Goal: Find specific page/section: Find specific page/section

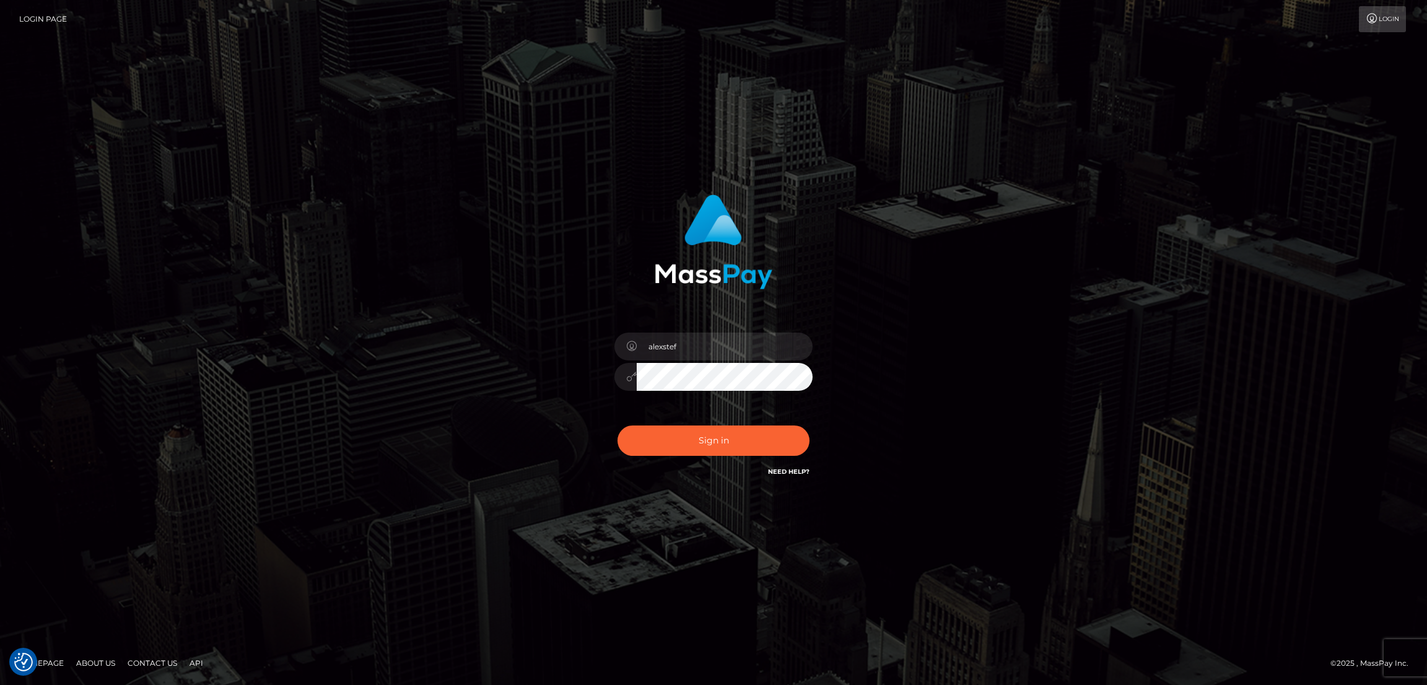
click at [726, 422] on div "Sign in Need Help?" at bounding box center [713, 445] width 217 height 55
click at [728, 435] on button "Sign in" at bounding box center [713, 440] width 192 height 30
type input "alexstef"
click at [726, 435] on button "Sign in" at bounding box center [713, 440] width 192 height 30
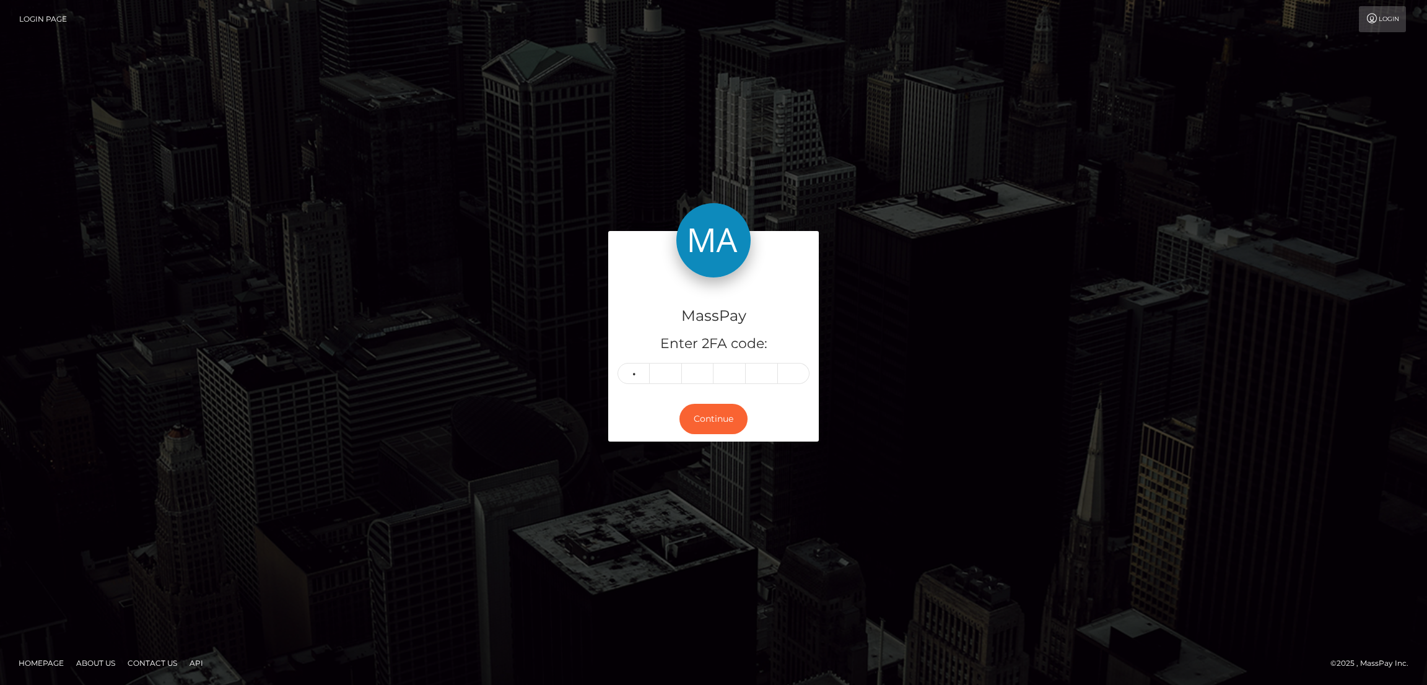
type input "1"
type input "6"
type input "0"
type input "2"
type input "4"
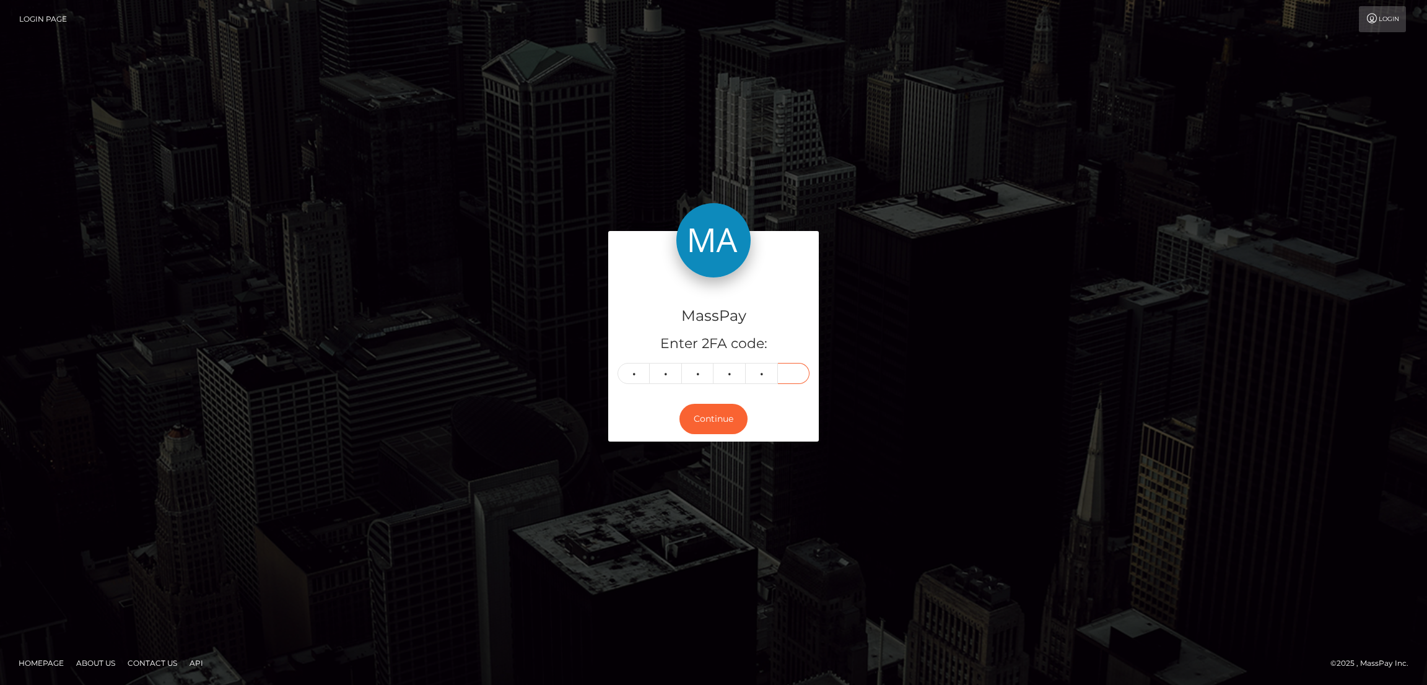
type input "0"
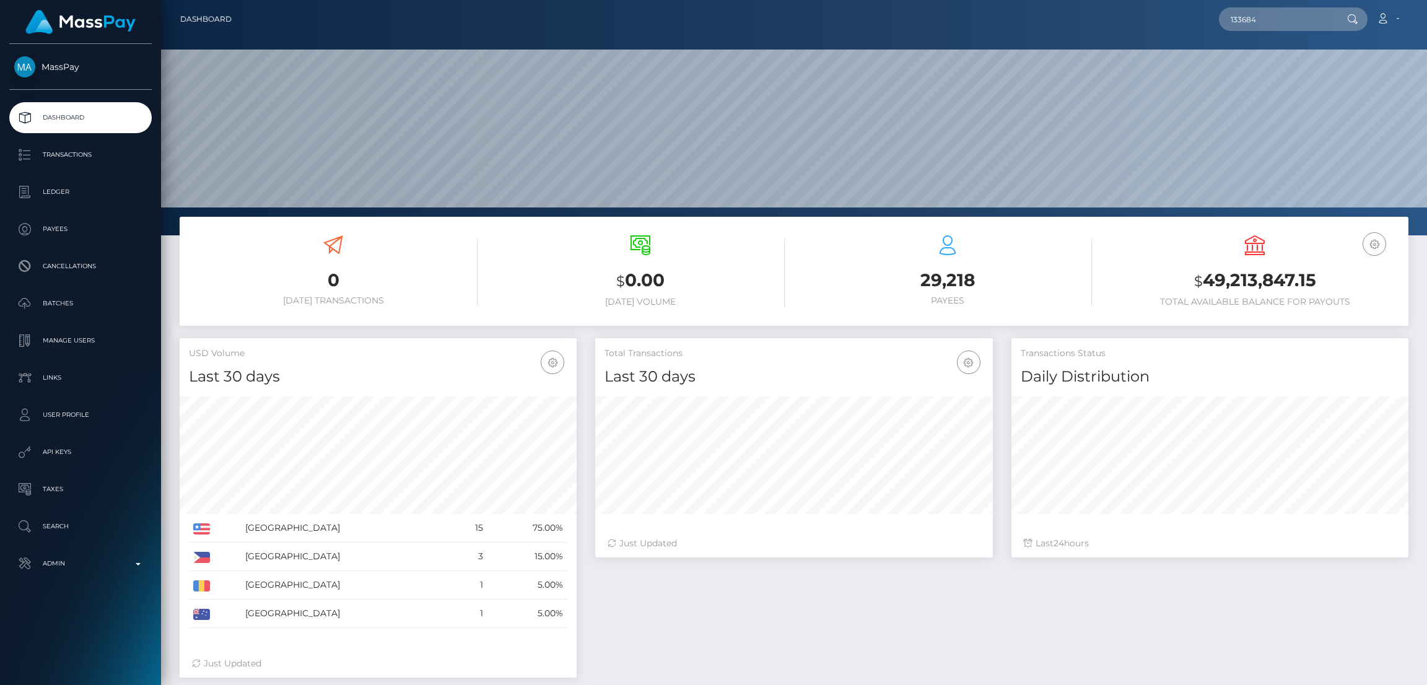
scroll to position [220, 397]
click at [1284, 12] on input "133684" at bounding box center [1277, 19] width 116 height 24
paste input "annahuxford@gmail.com"
type input "annahuxford@gmail.com"
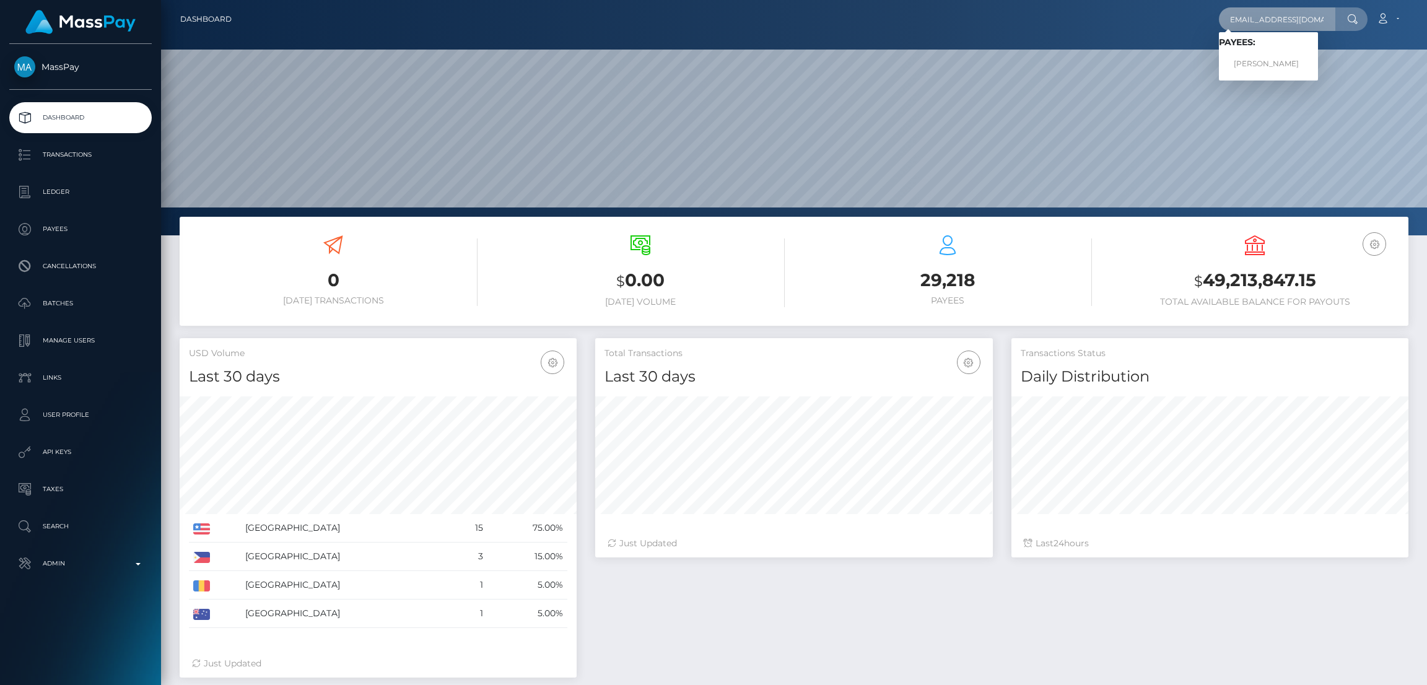
scroll to position [0, 0]
click at [1258, 70] on link "ANNA MARIAN HUXFORD" at bounding box center [1268, 64] width 99 height 23
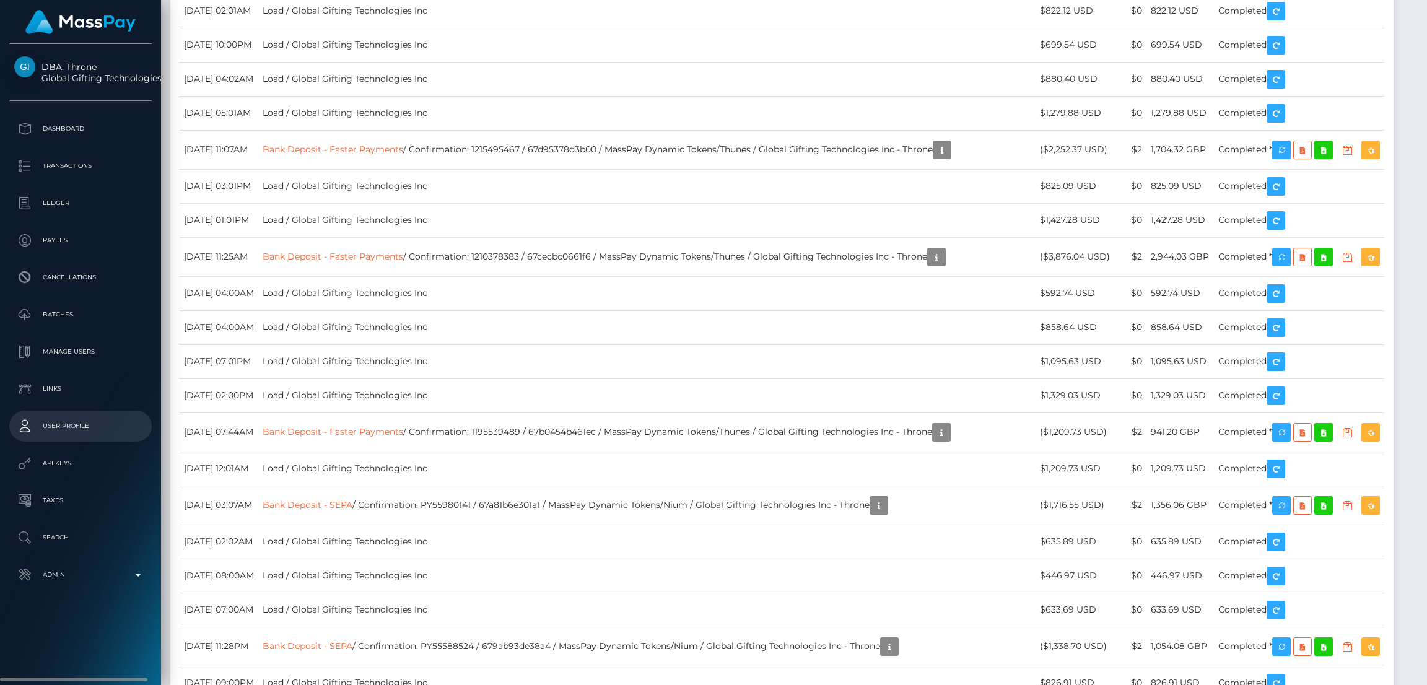
scroll to position [8359, 0]
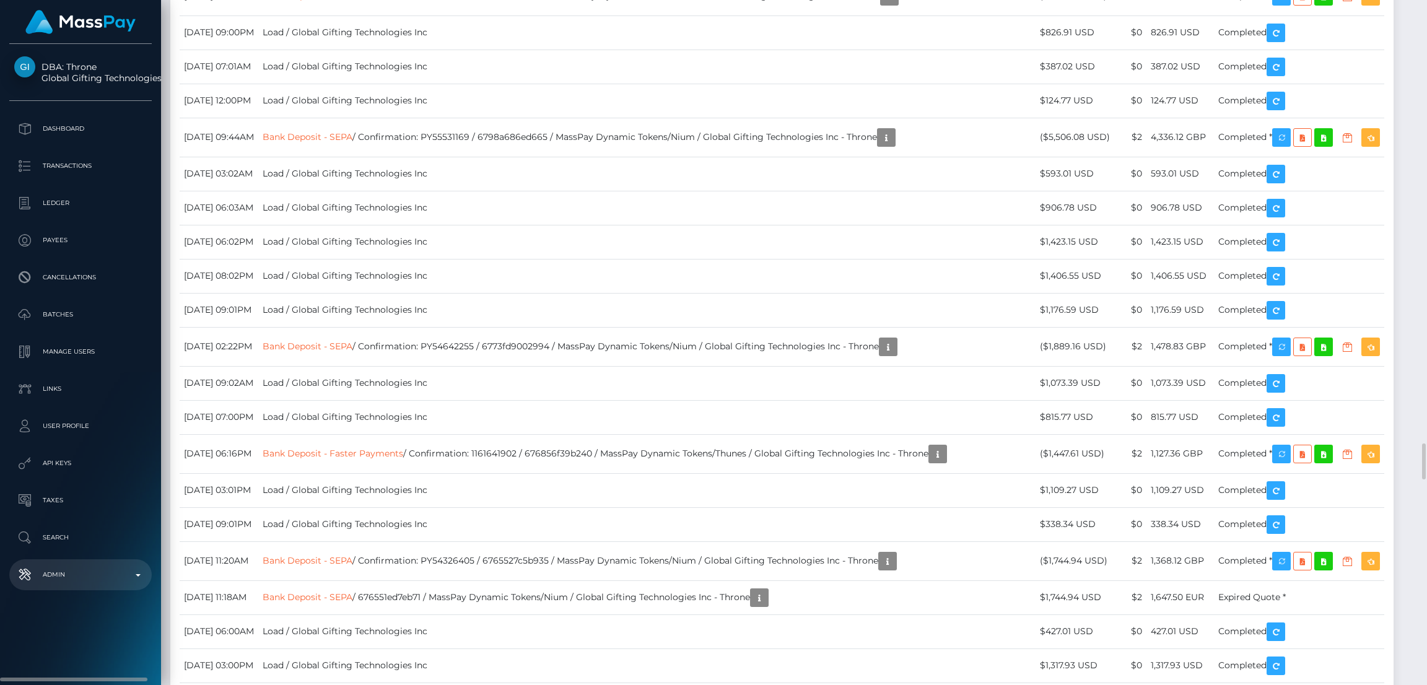
drag, startPoint x: 82, startPoint y: 588, endPoint x: 91, endPoint y: 572, distance: 17.7
click at [83, 588] on link "Admin" at bounding box center [80, 574] width 142 height 31
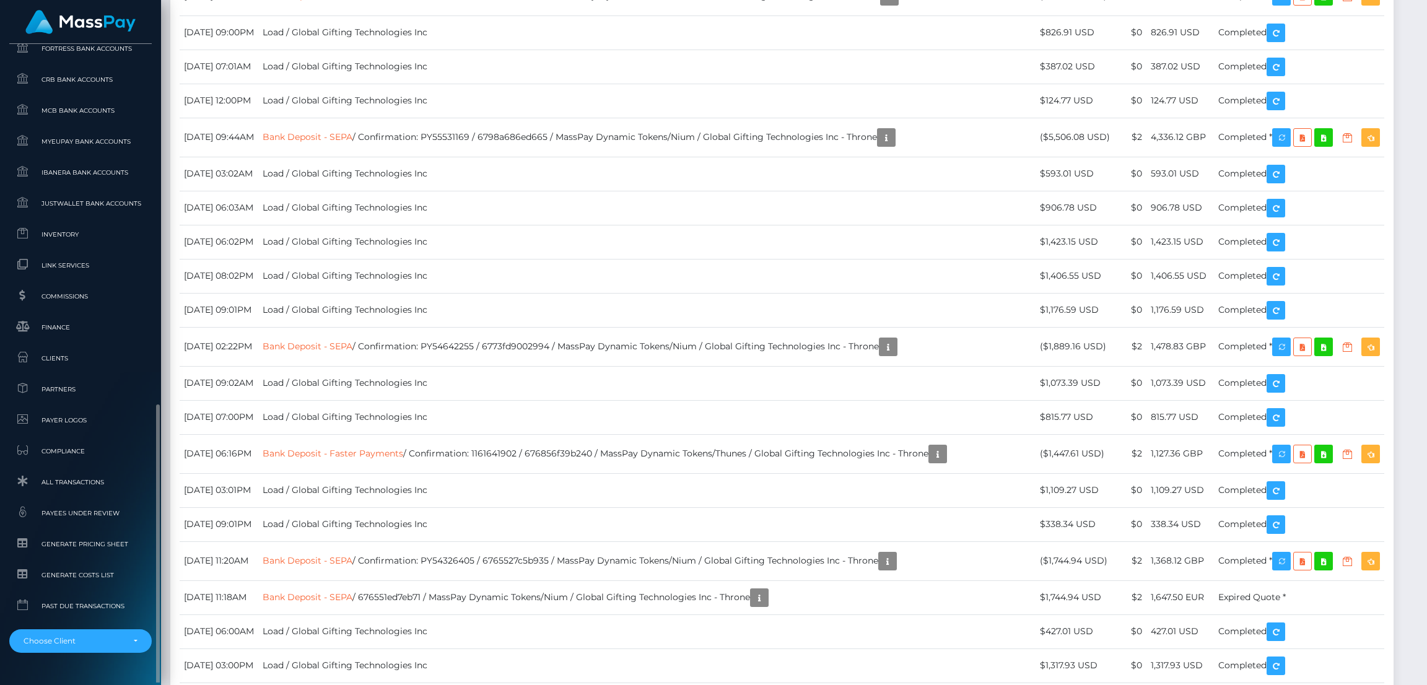
scroll to position [664, 0]
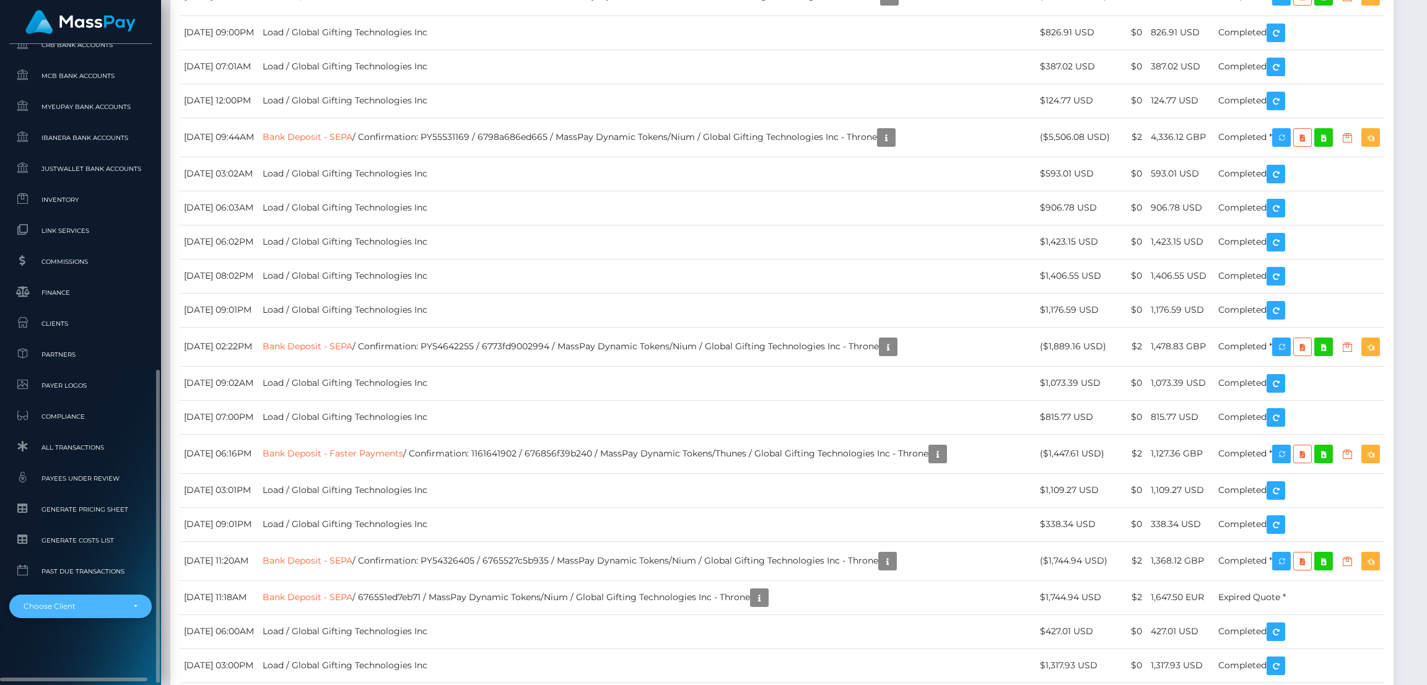
click at [98, 604] on div "Choose Client" at bounding box center [74, 606] width 100 height 10
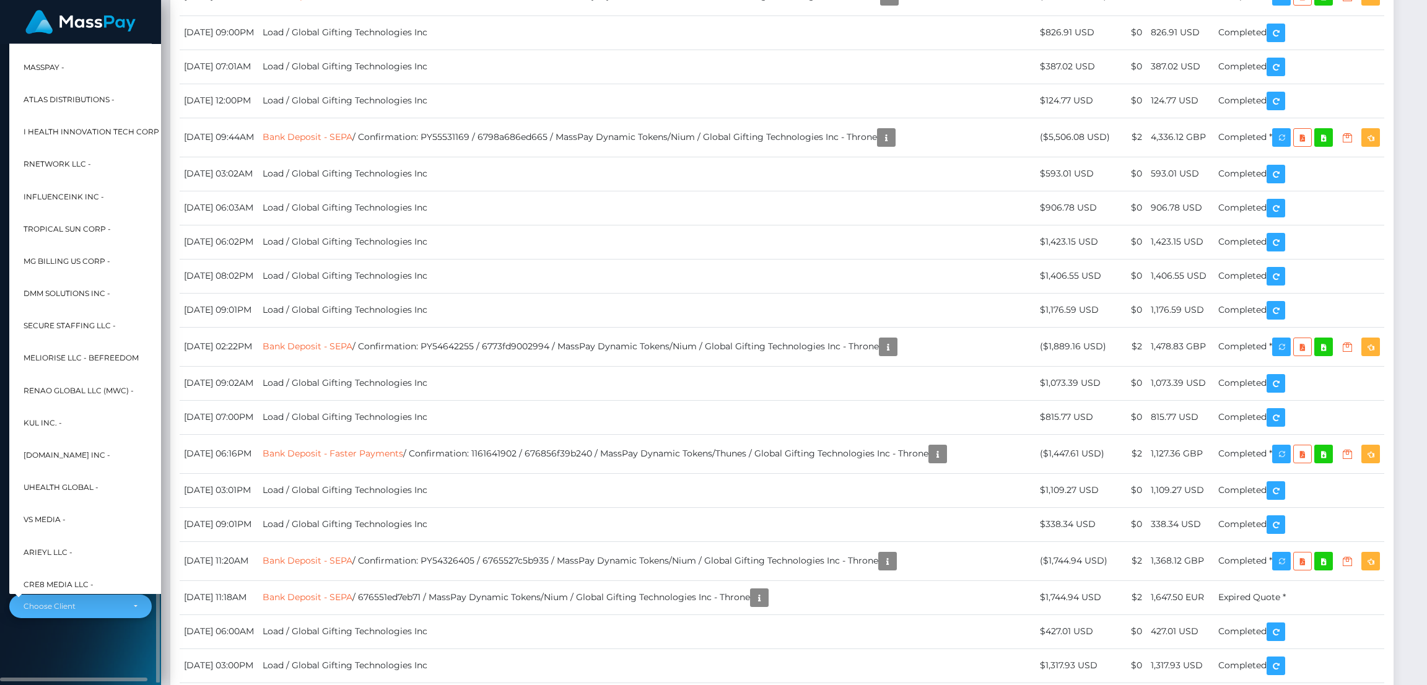
scroll to position [299, 0]
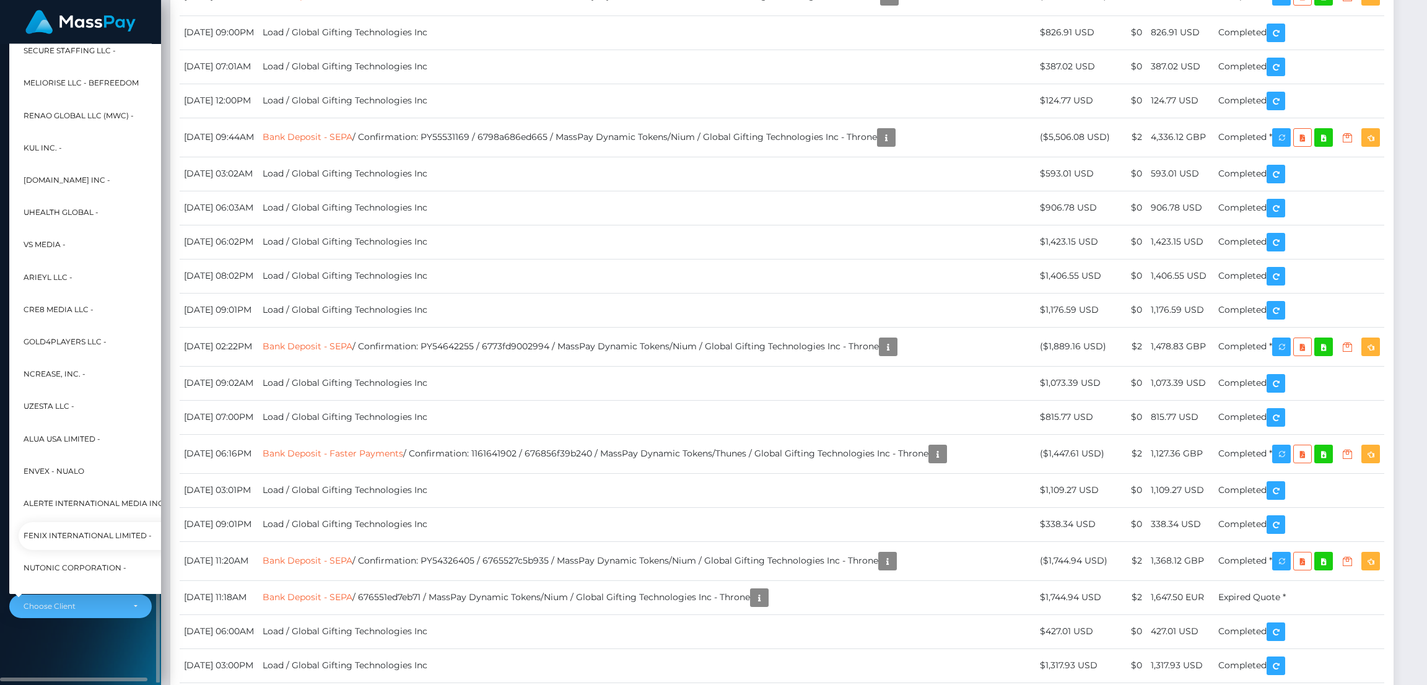
click at [103, 529] on span "Fenix International Limited -" at bounding box center [88, 536] width 128 height 16
select select "26"
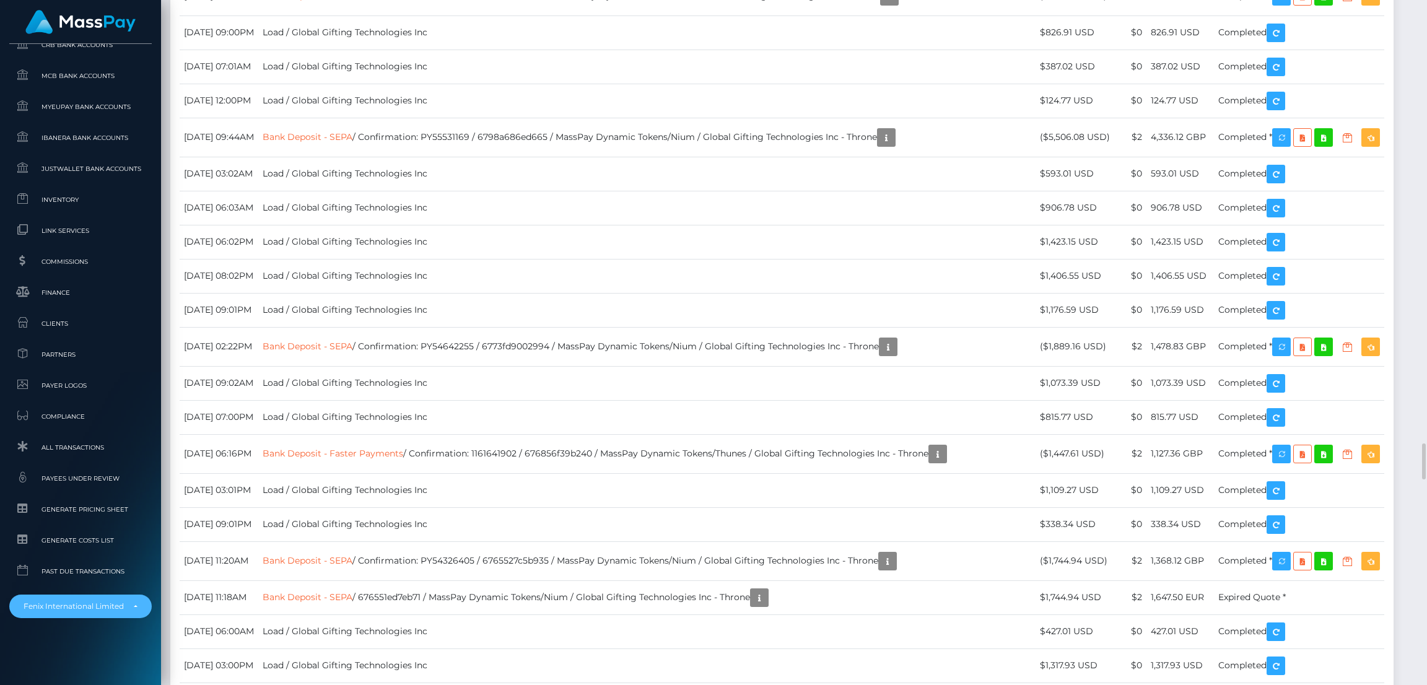
scroll to position [7802, 0]
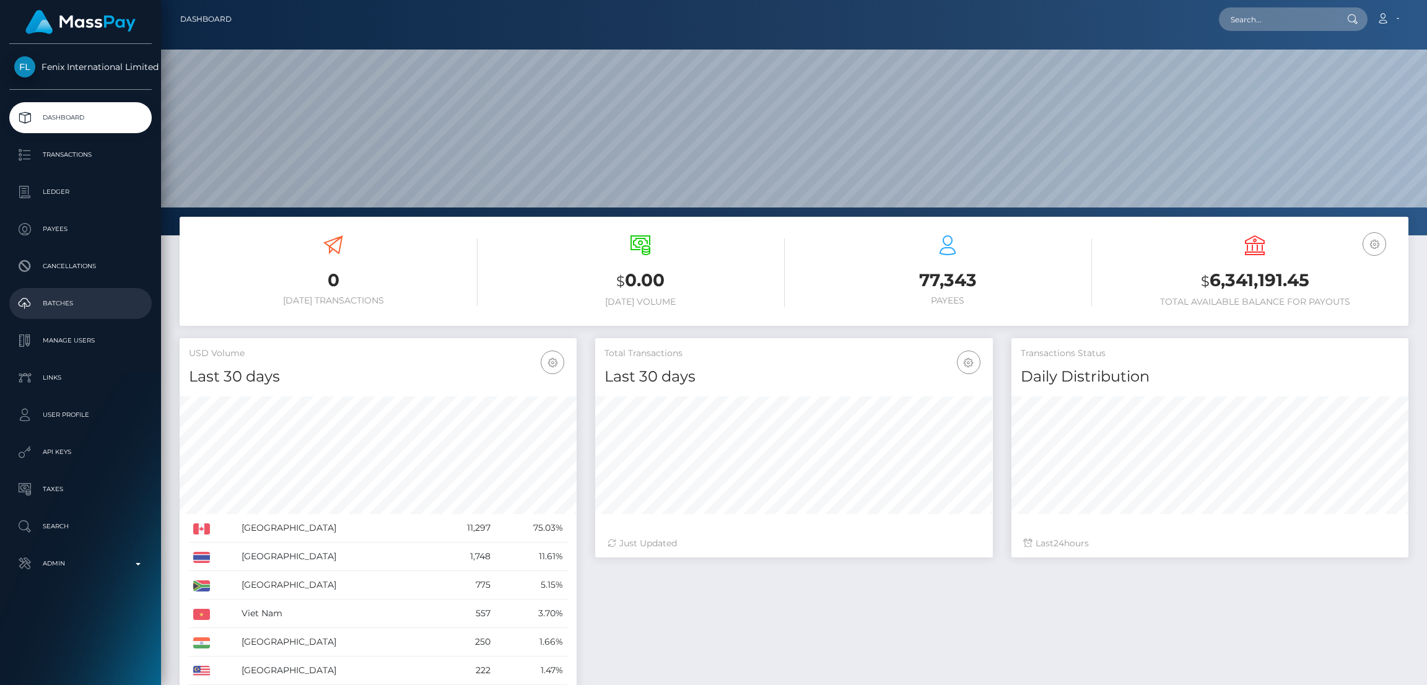
scroll to position [220, 397]
click at [91, 293] on link "Batches" at bounding box center [80, 303] width 142 height 31
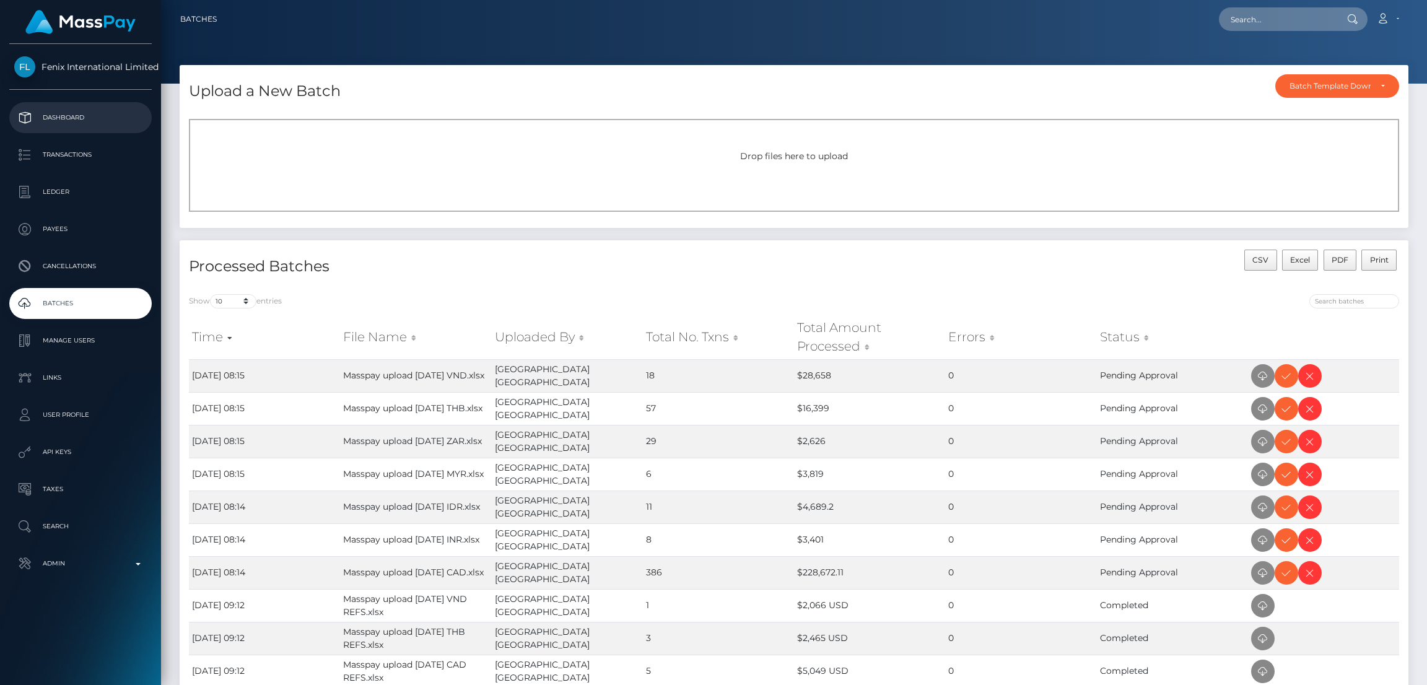
click at [102, 129] on link "Dashboard" at bounding box center [80, 117] width 142 height 31
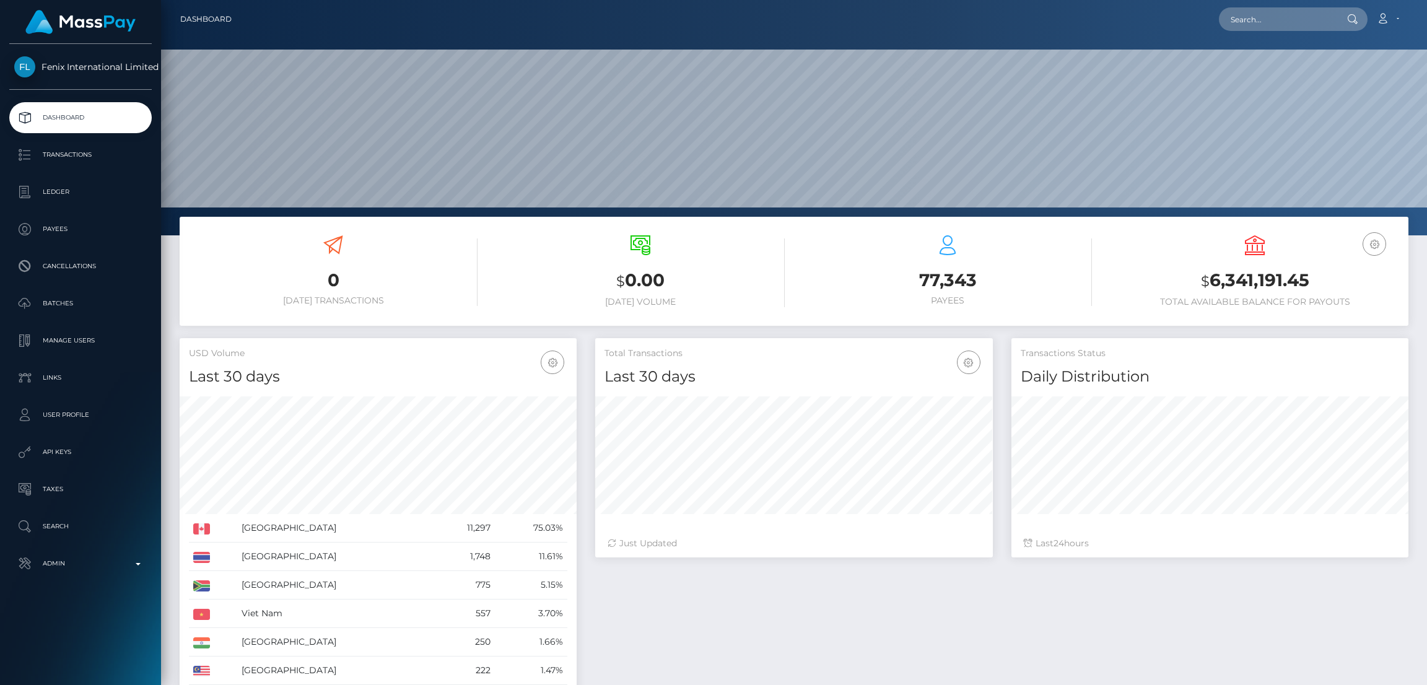
scroll to position [220, 397]
drag, startPoint x: 1295, startPoint y: 20, endPoint x: 1235, endPoint y: 30, distance: 60.9
click at [1294, 20] on input "text" at bounding box center [1277, 19] width 116 height 24
paste input "pisanello.ilaria@gmail.com"
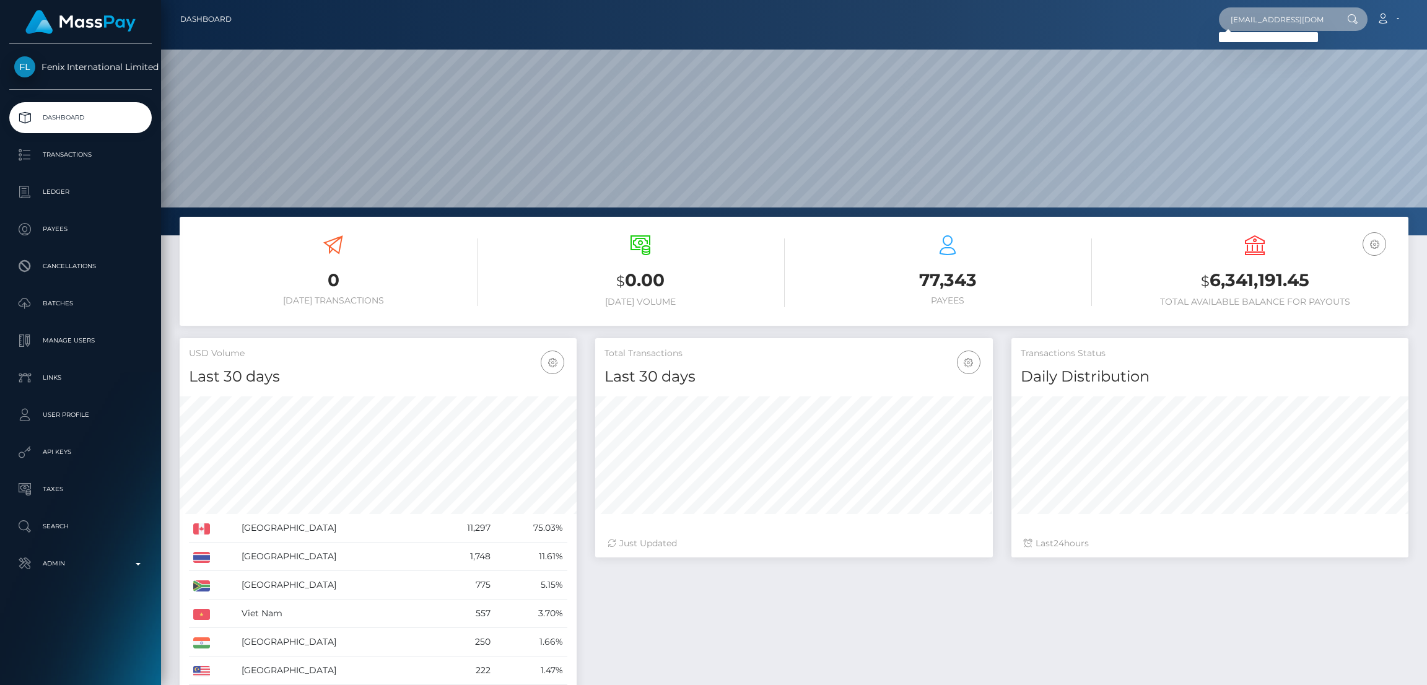
click at [1270, 26] on input "pisanello.ilaria@gmail.com" at bounding box center [1277, 19] width 116 height 24
paste input "bluff-valzer.2g@icloud"
type input "bluff-valzer.2g@icloud.com"
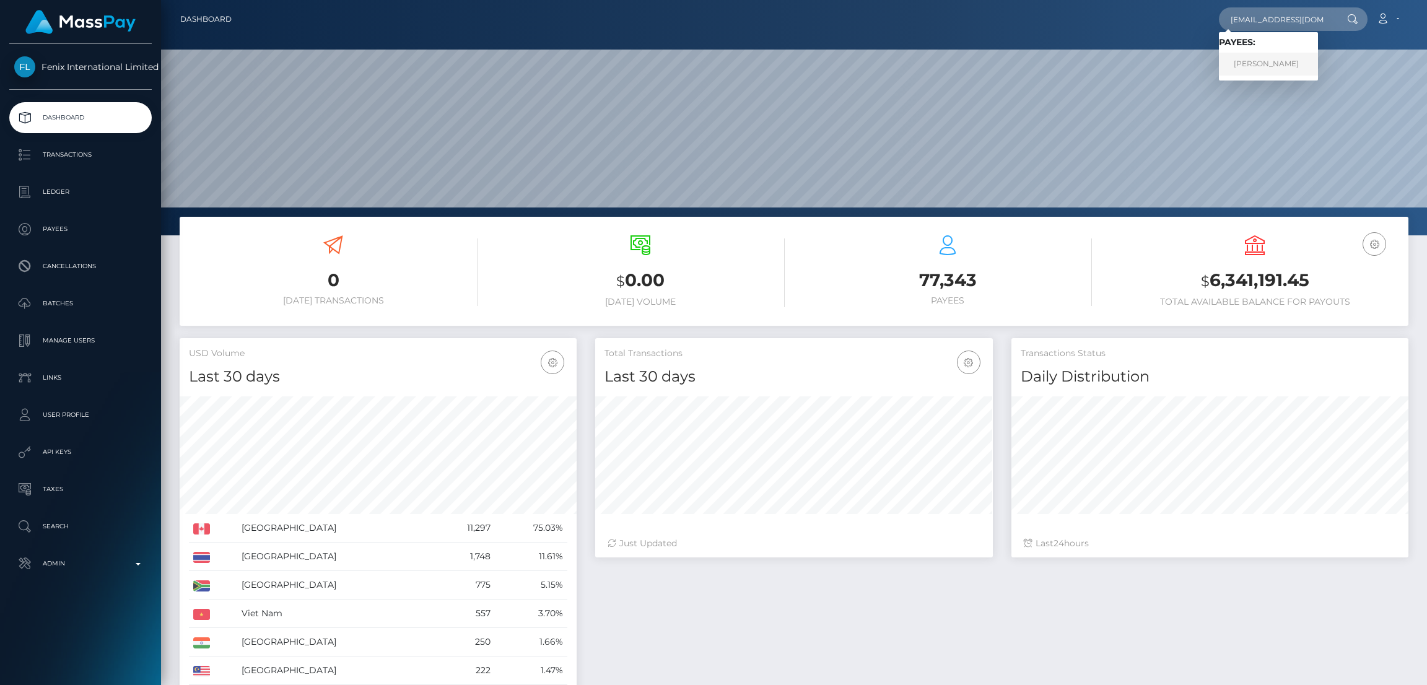
click at [1261, 72] on link "Ilaria ila Pisanello" at bounding box center [1268, 64] width 99 height 23
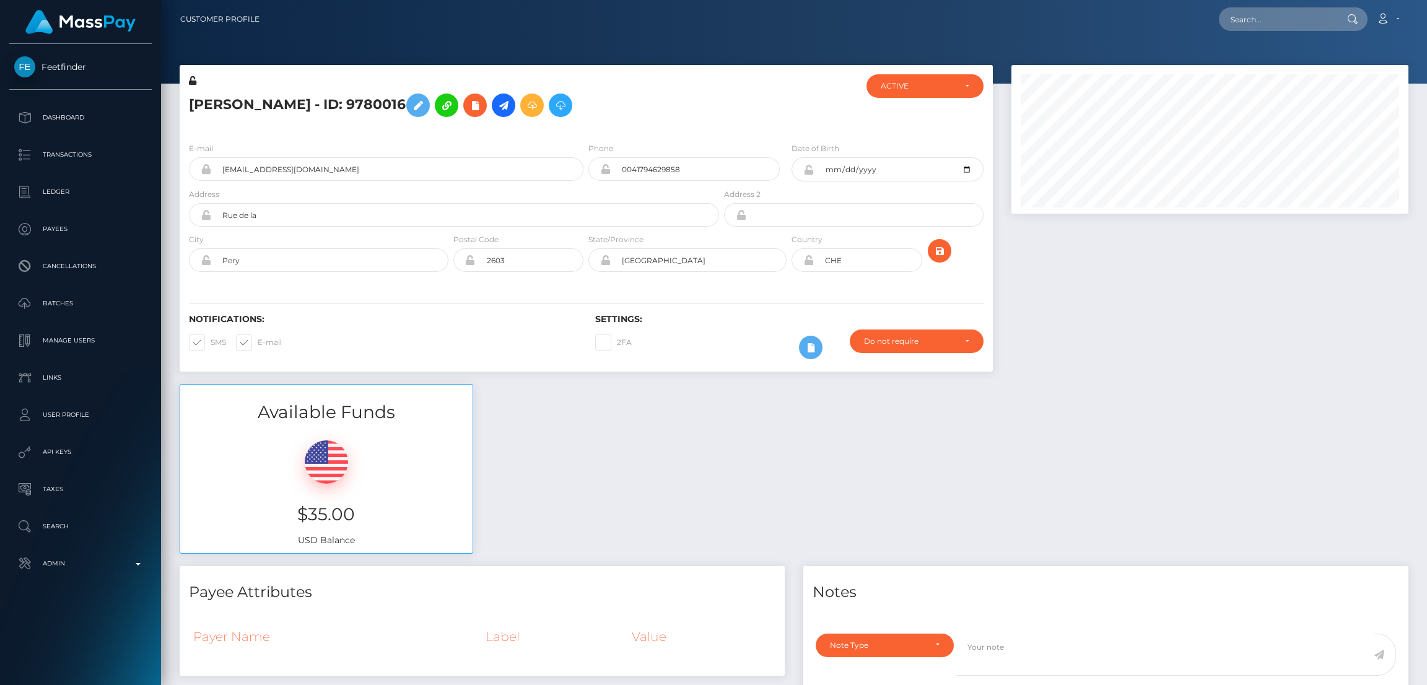
scroll to position [148, 397]
drag, startPoint x: 701, startPoint y: 167, endPoint x: 604, endPoint y: 163, distance: 96.6
click at [604, 163] on div "0041794629858" at bounding box center [683, 169] width 191 height 24
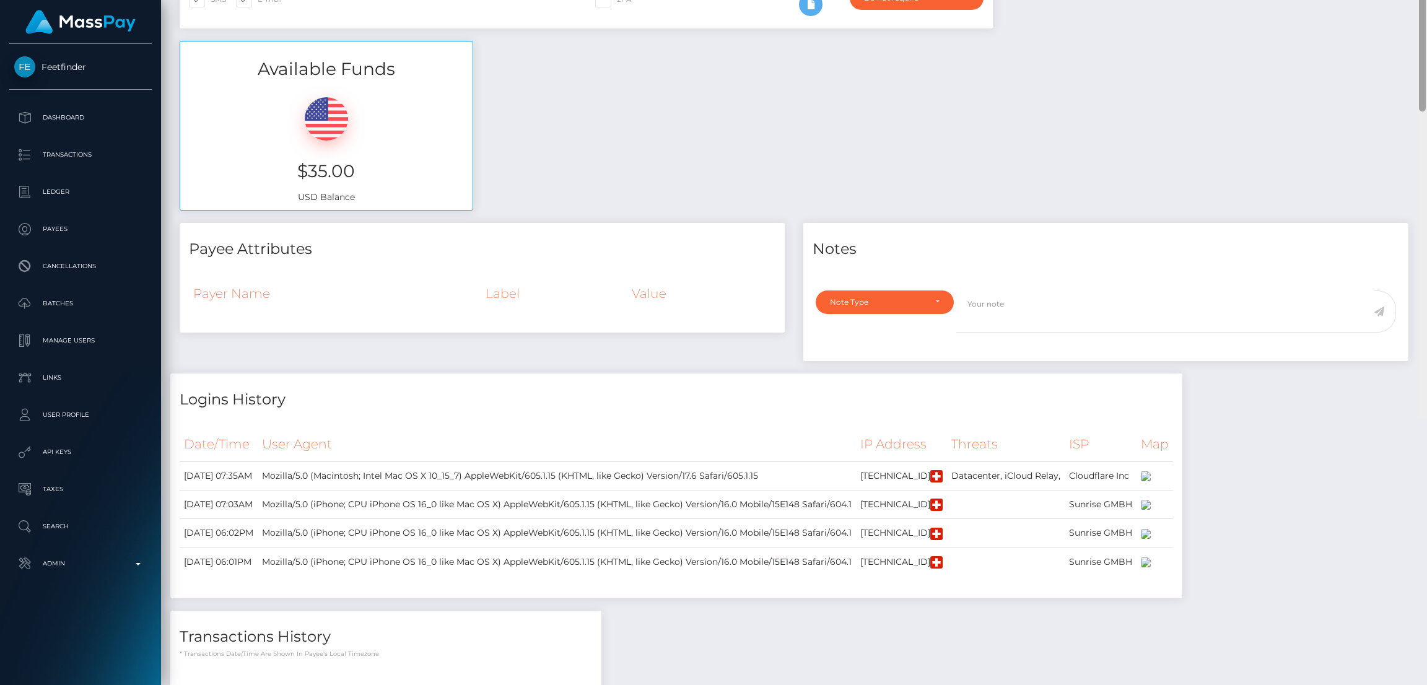
scroll to position [9, 0]
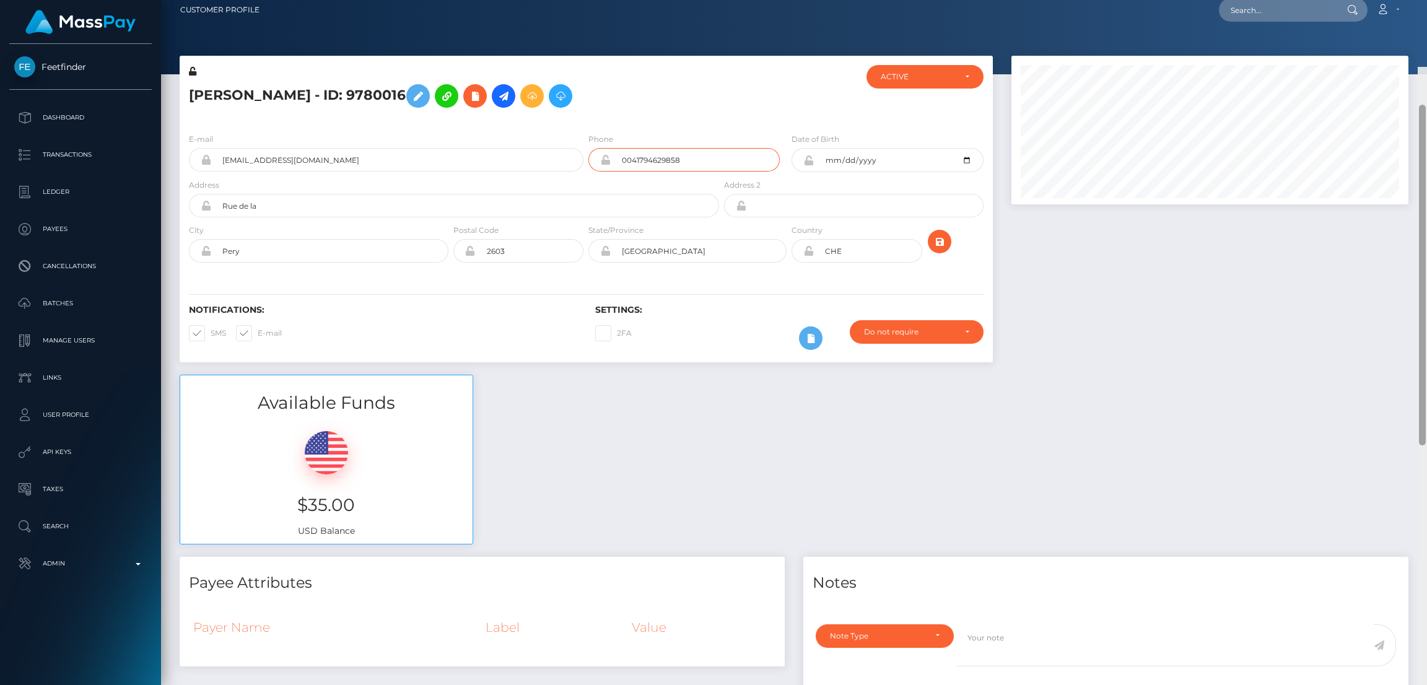
drag, startPoint x: 1421, startPoint y: 287, endPoint x: 1363, endPoint y: 0, distance: 292.5
click at [1424, 19] on div "Customer Profile Loading... Loading..." at bounding box center [794, 342] width 1266 height 685
